Goal: Task Accomplishment & Management: Manage account settings

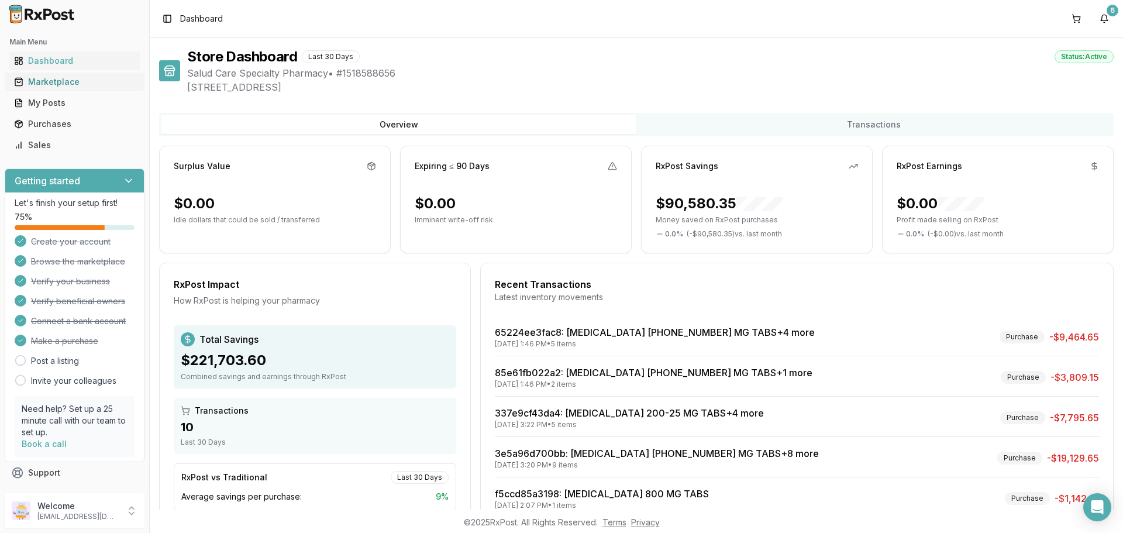
click at [78, 75] on link "Marketplace" at bounding box center [74, 81] width 130 height 21
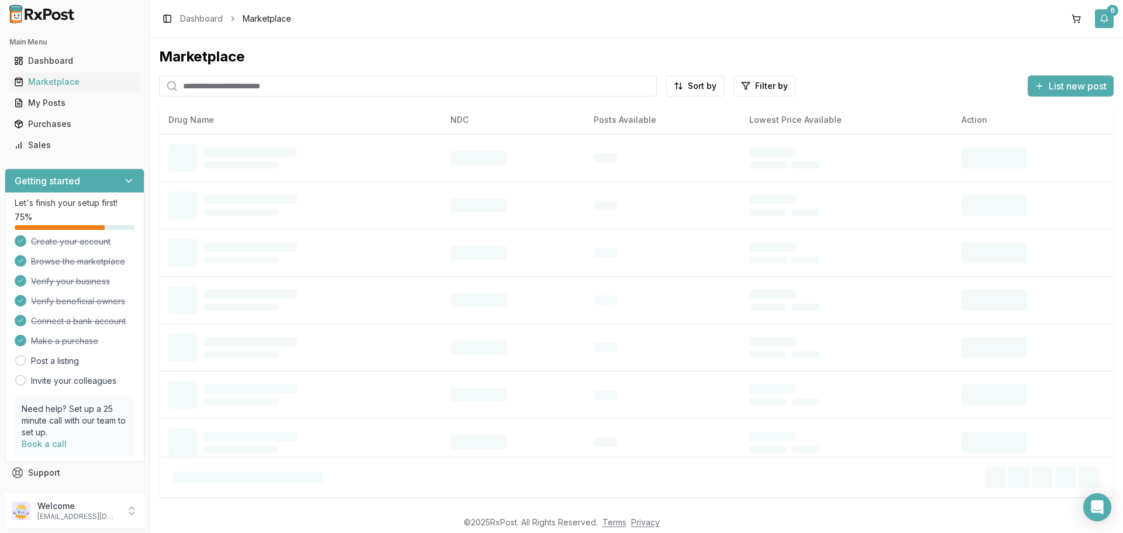
click at [1107, 13] on div "6" at bounding box center [1113, 11] width 12 height 12
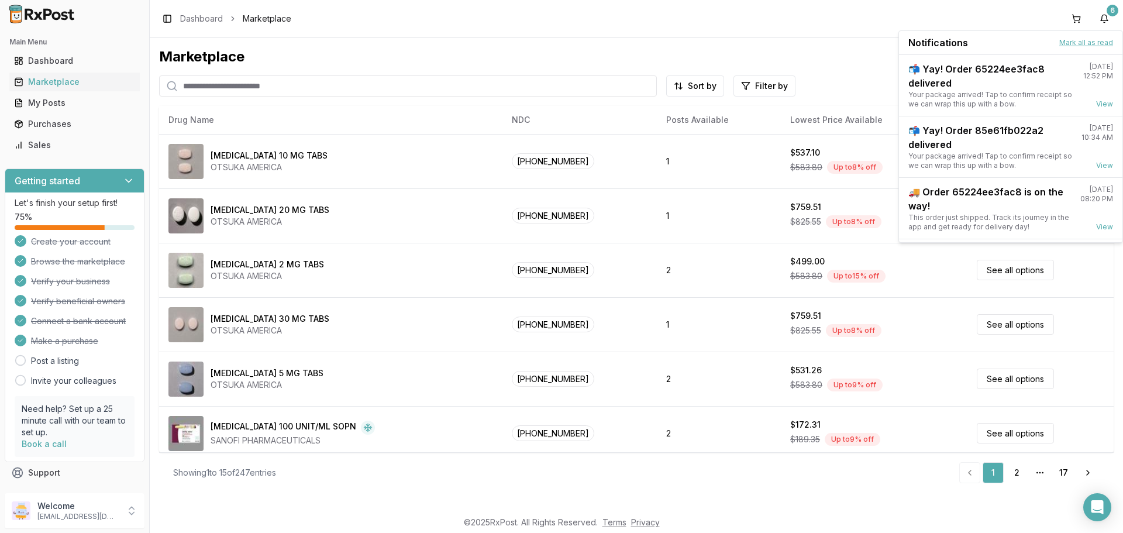
click at [1090, 42] on button "Mark all as read" at bounding box center [1087, 42] width 54 height 9
click at [1087, 44] on button "Mark all as read" at bounding box center [1087, 42] width 54 height 9
click at [1097, 100] on link "View" at bounding box center [1105, 103] width 17 height 9
click at [1100, 165] on link "View" at bounding box center [1105, 165] width 17 height 9
click at [1102, 220] on div "[DATE] 08:20 PM View" at bounding box center [1097, 208] width 33 height 47
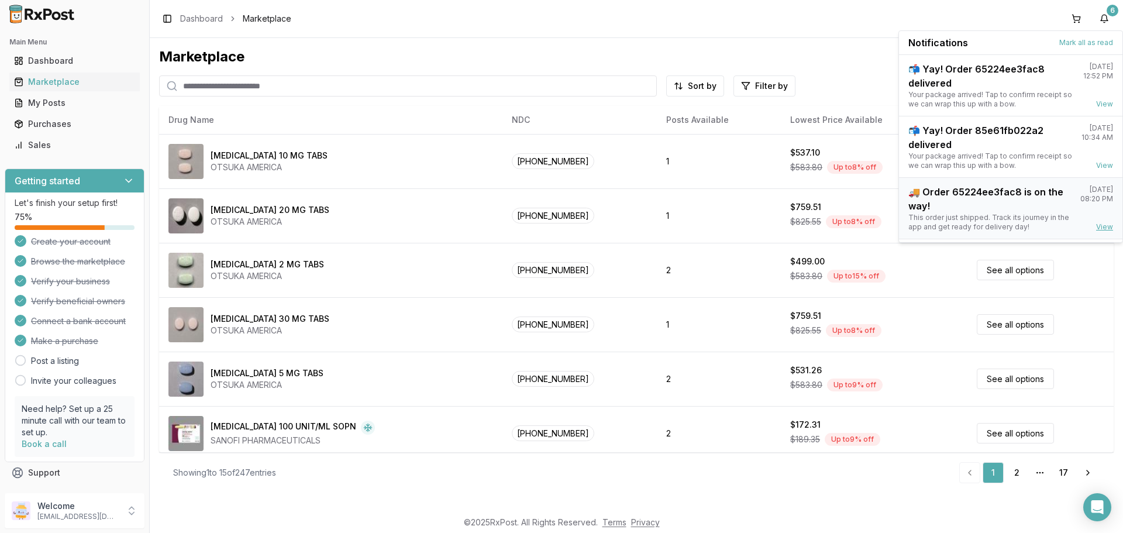
click at [1100, 225] on link "View" at bounding box center [1105, 226] width 17 height 9
